Goal: Check status: Check status

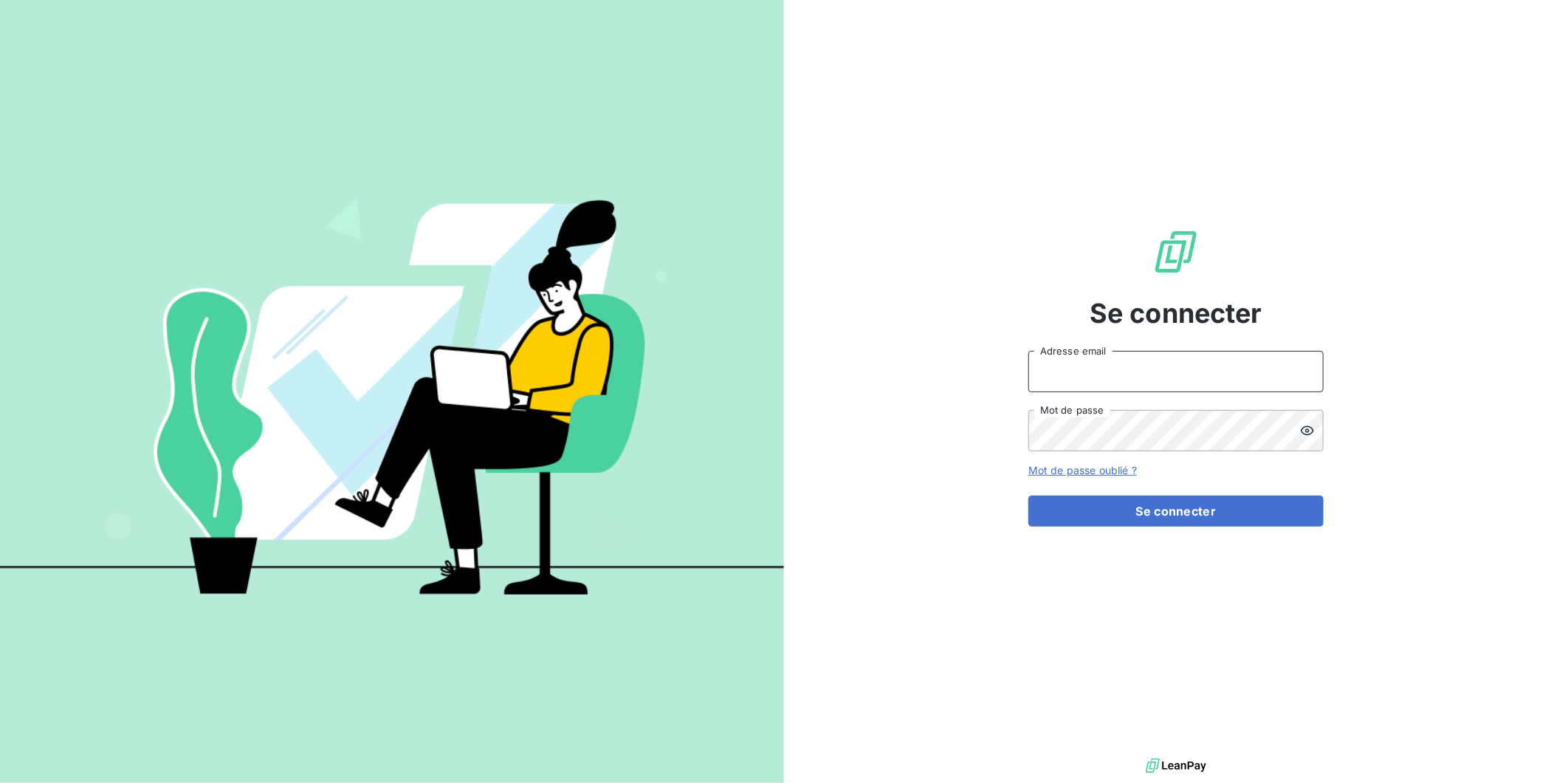
type input "[EMAIL_ADDRESS][DOMAIN_NAME]"
click at [1112, 524] on button "Se connecter" at bounding box center [1176, 512] width 296 height 31
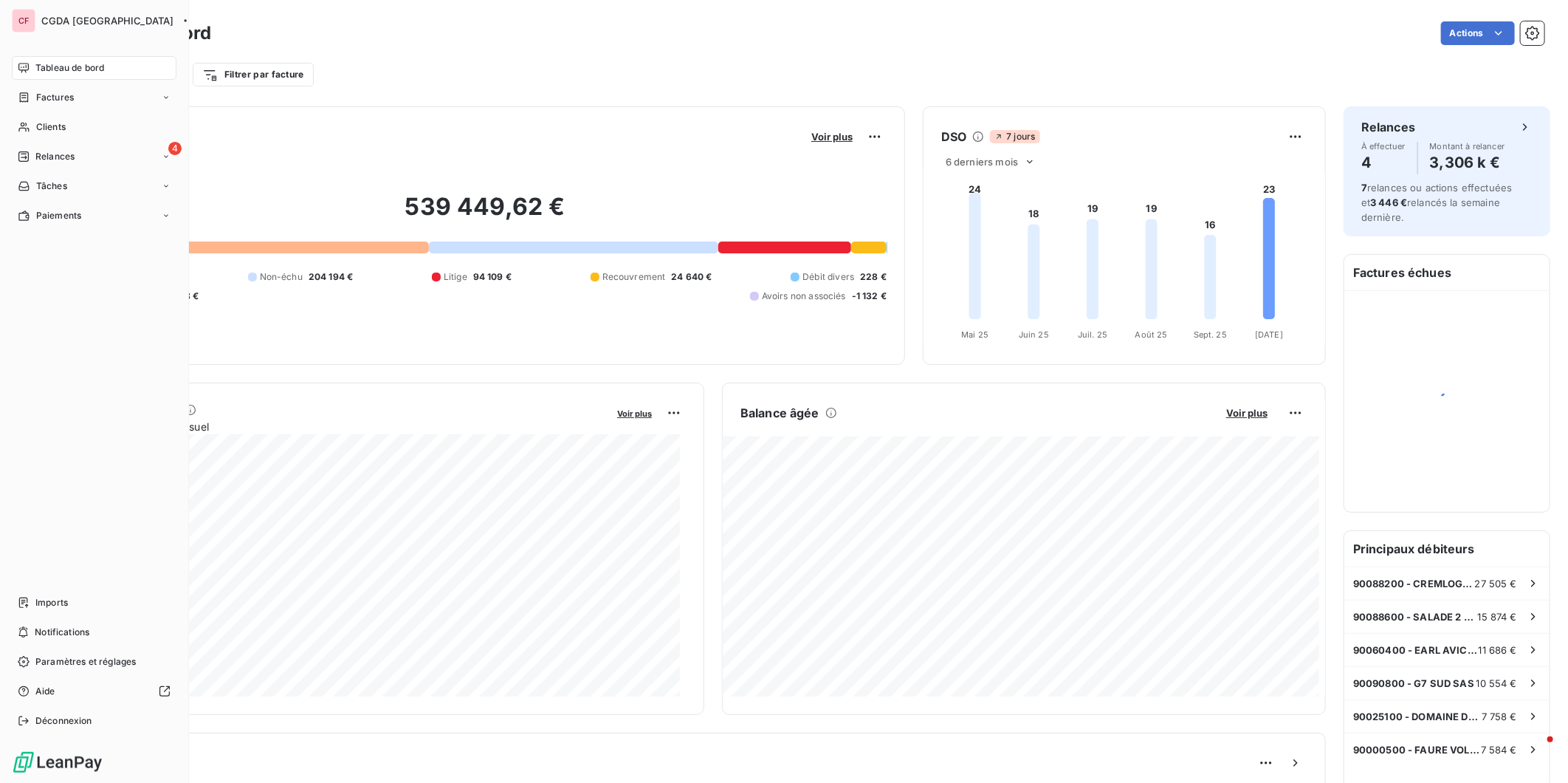
click at [31, 127] on div "Clients" at bounding box center [94, 127] width 165 height 24
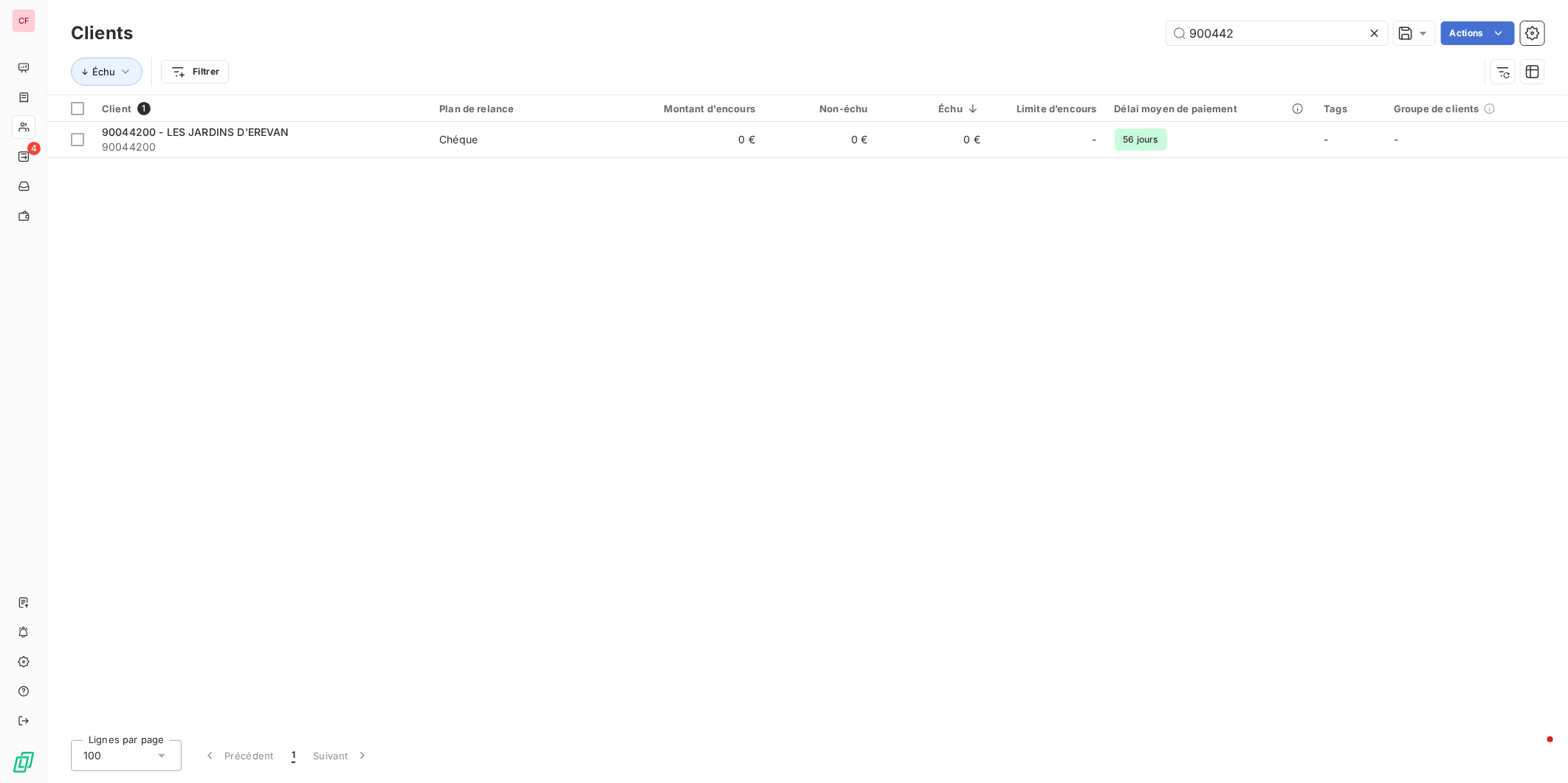
type input "900442"
click at [510, 146] on span "Chéque" at bounding box center [522, 139] width 166 height 15
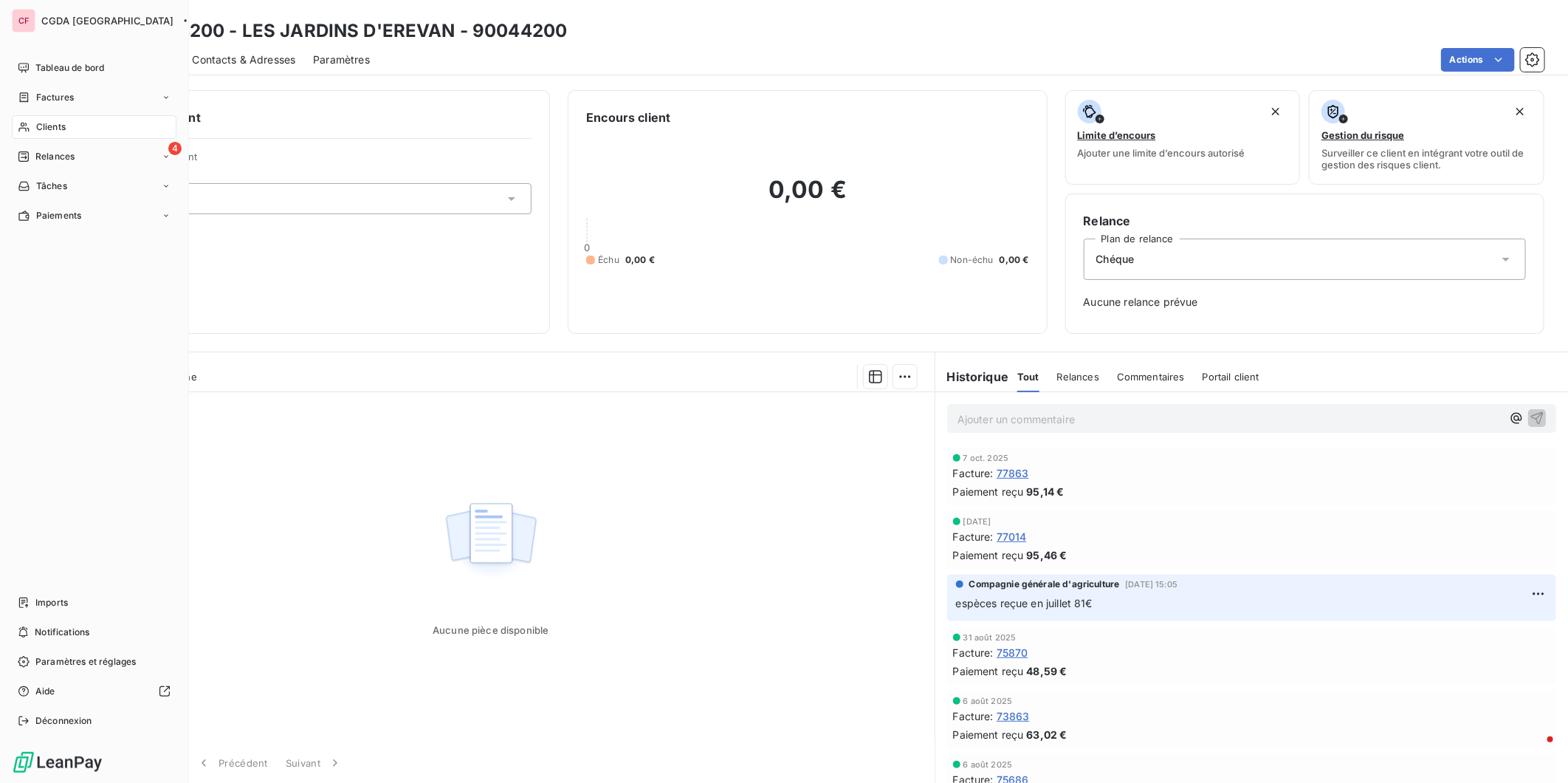
click at [30, 128] on div "Clients" at bounding box center [94, 127] width 165 height 24
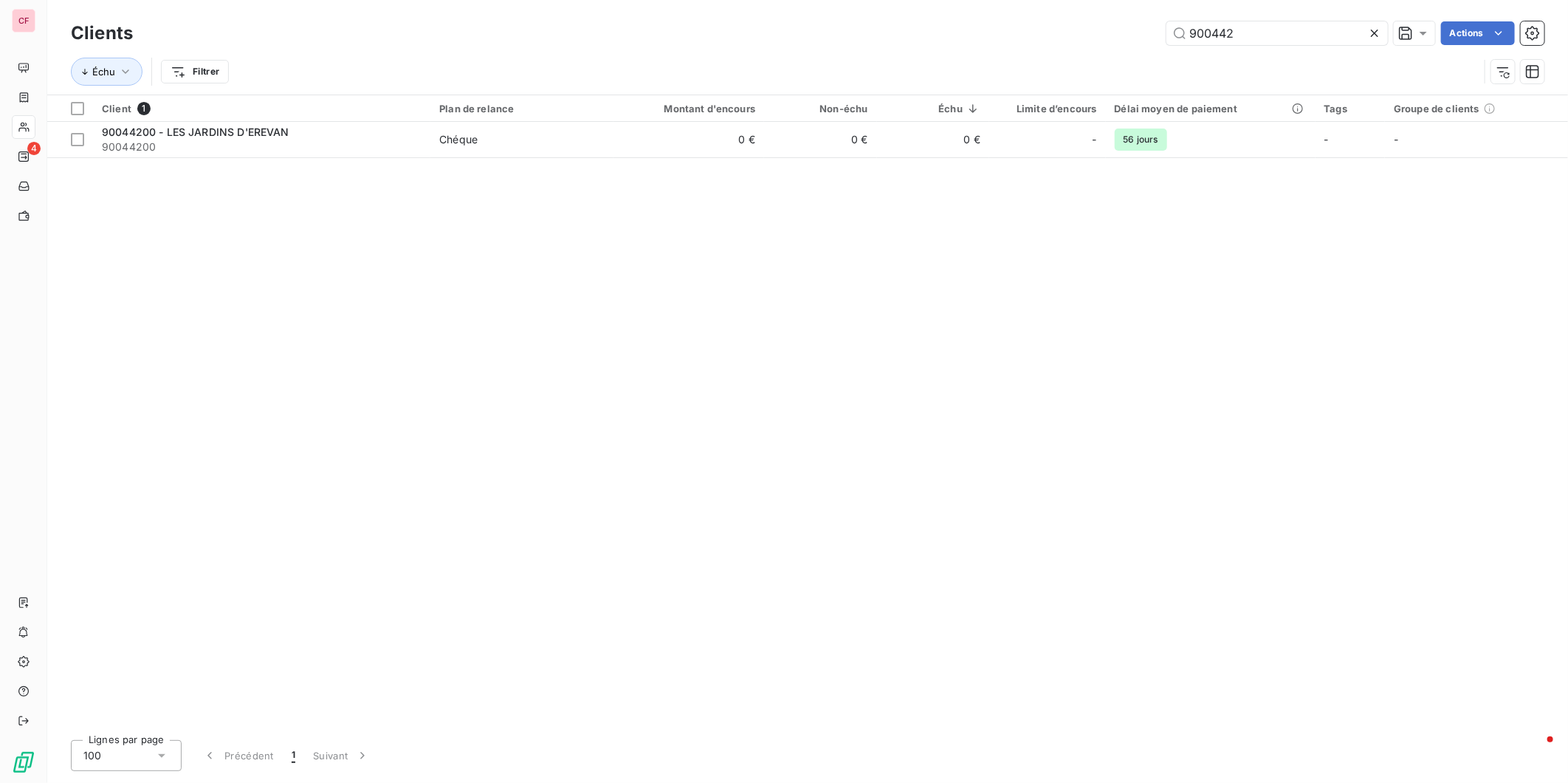
click at [1253, 29] on input "900442" at bounding box center [1277, 33] width 221 height 24
type input "cassis"
click at [565, 138] on span "Chéque" at bounding box center [522, 139] width 166 height 15
